Goal: Information Seeking & Learning: Learn about a topic

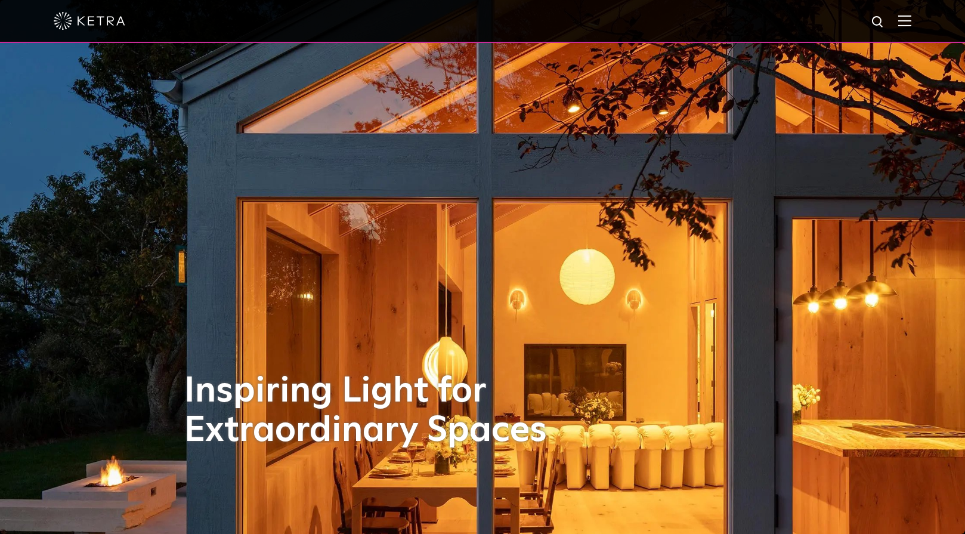
click at [905, 28] on div at bounding box center [483, 21] width 858 height 42
click at [904, 19] on img at bounding box center [904, 20] width 13 height 11
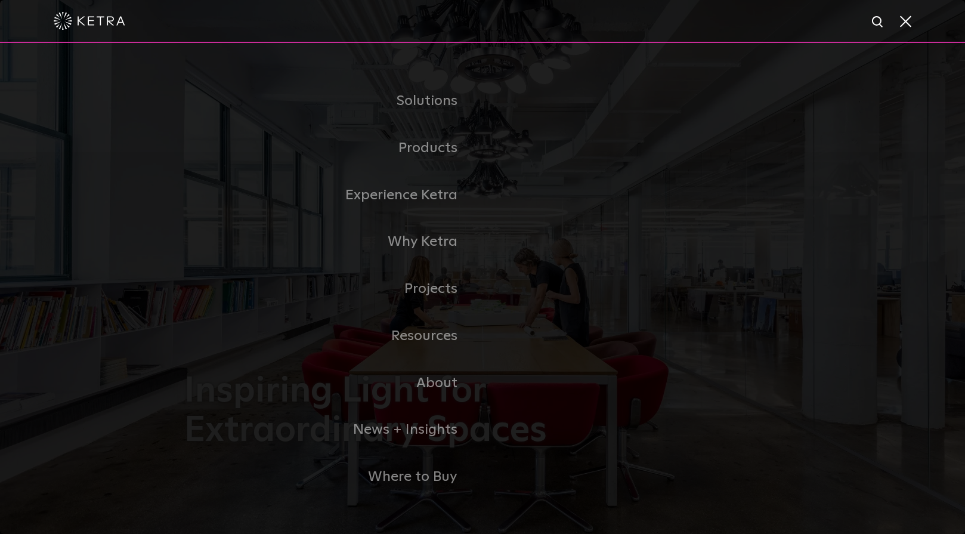
click at [0, 0] on link "Residential" at bounding box center [0, 0] width 0 height 0
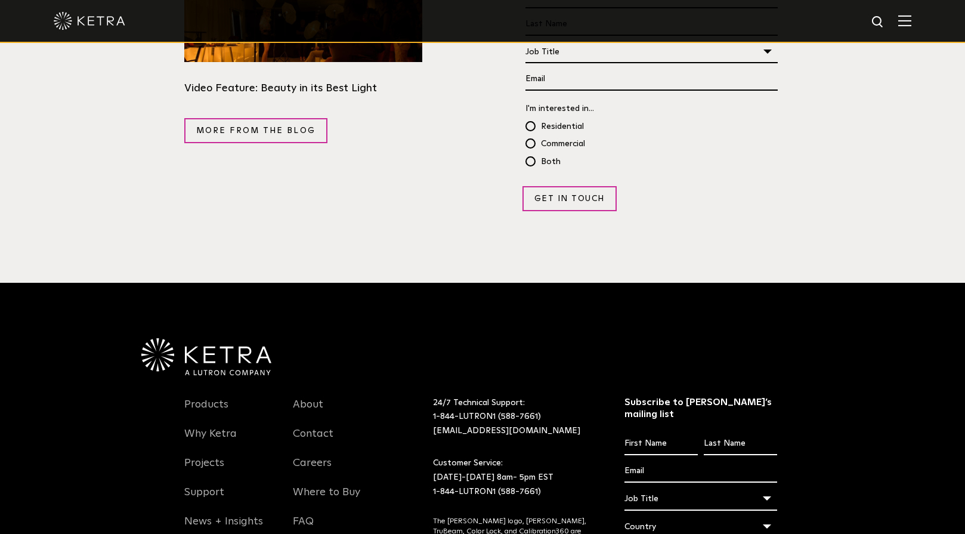
scroll to position [2325, 0]
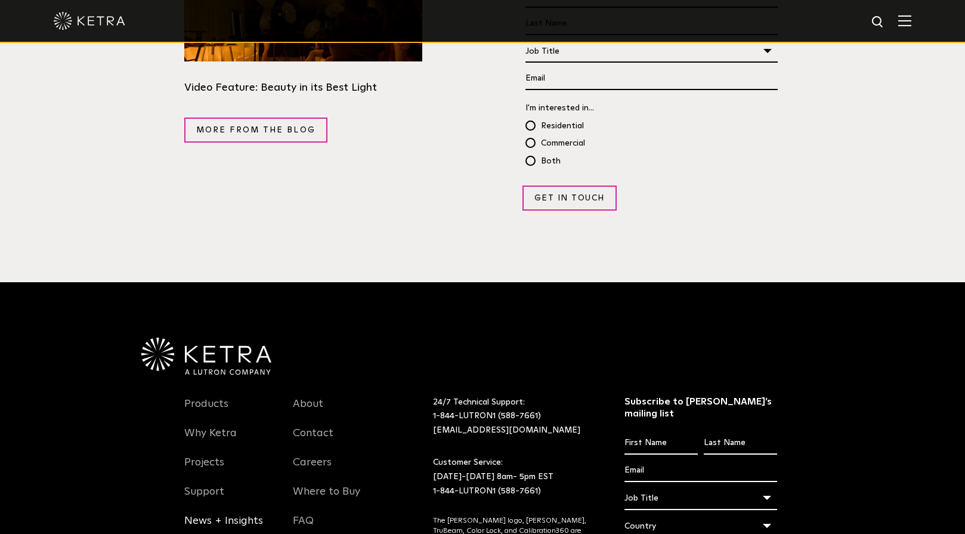
click at [219, 514] on link "News + Insights" at bounding box center [223, 527] width 79 height 27
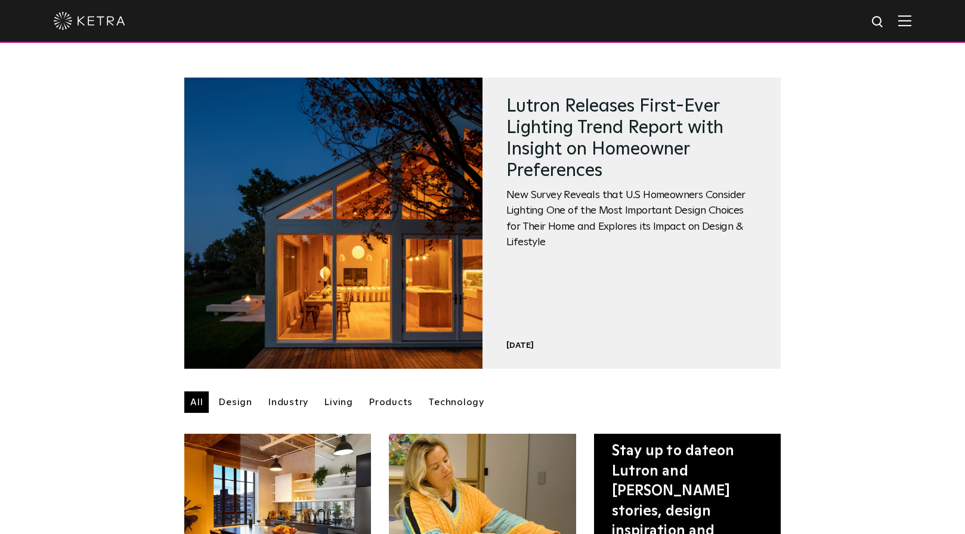
click at [827, 187] on div "News + Insights Featured Lutron Releases First-Ever Lighting Trend Report with …" at bounding box center [482, 223] width 965 height 291
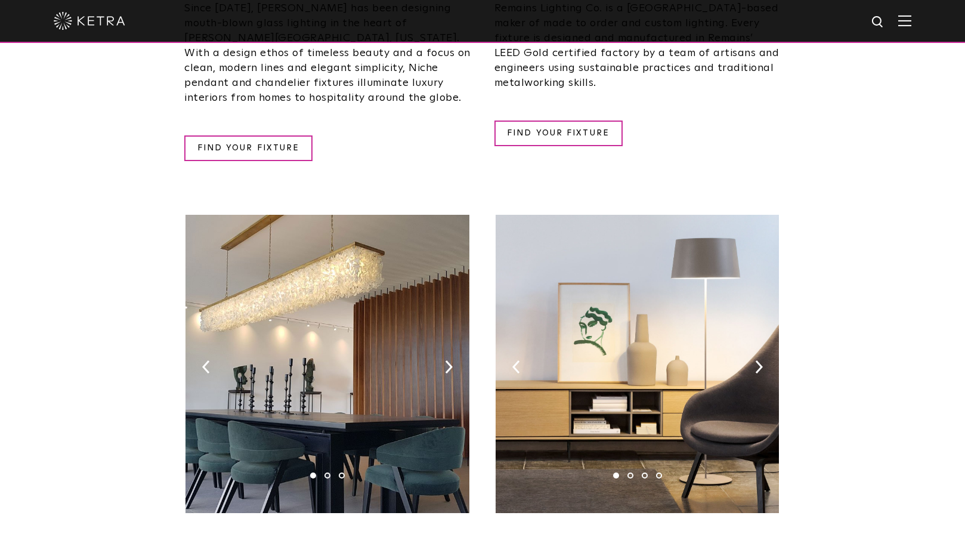
scroll to position [1446, 0]
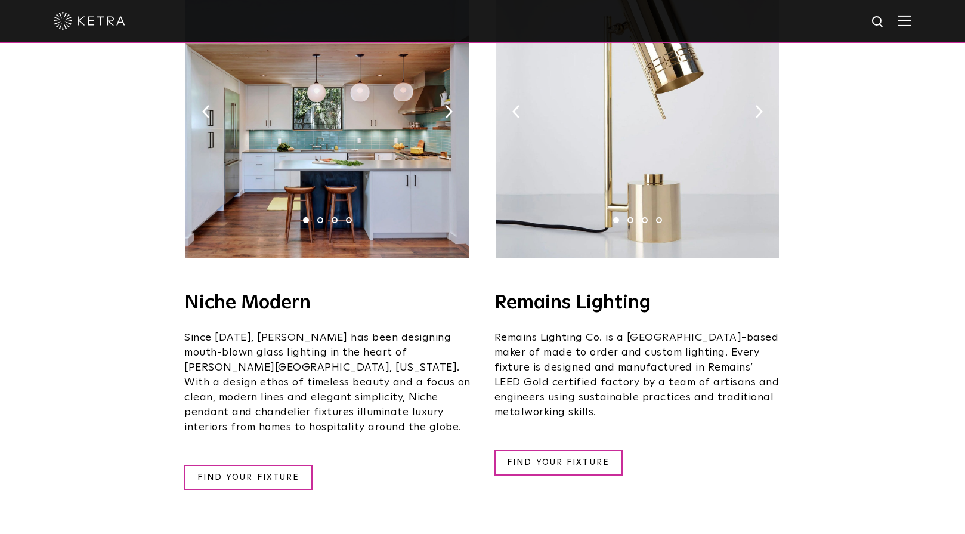
click at [285, 140] on img at bounding box center [326, 109] width 283 height 298
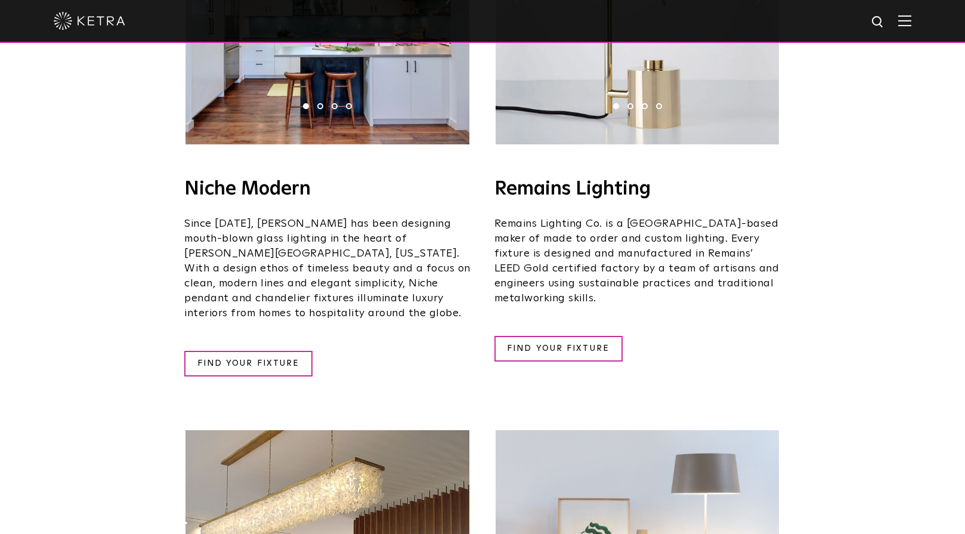
scroll to position [1561, 0]
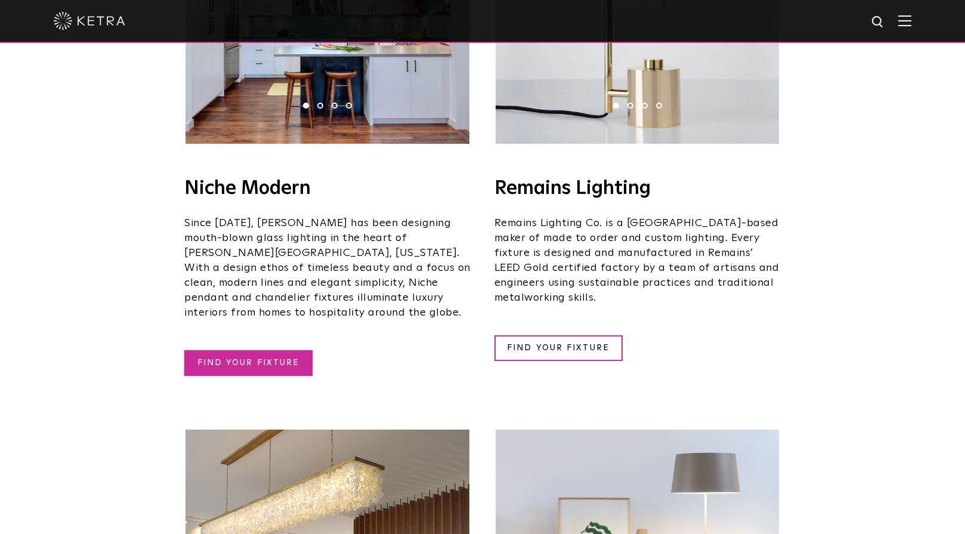
click at [290, 350] on link "FIND YOUR FIXTURE" at bounding box center [248, 363] width 128 height 26
